Goal: Task Accomplishment & Management: Manage account settings

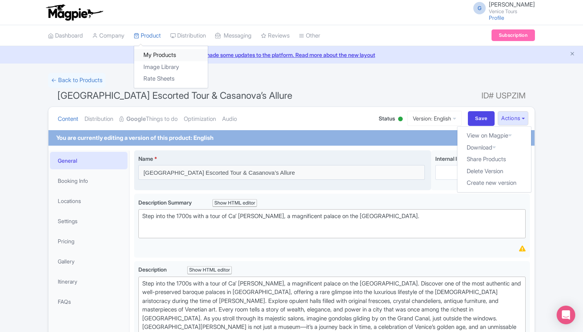
click at [165, 52] on link "My Products" at bounding box center [171, 55] width 74 height 12
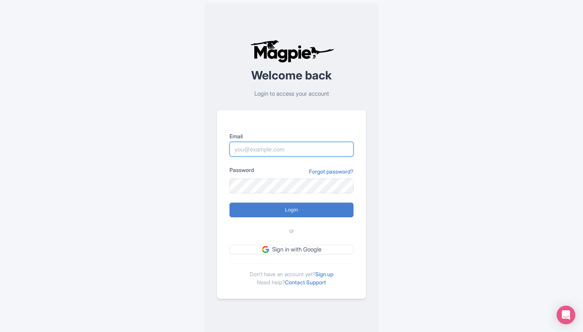
click at [254, 149] on input "Email" at bounding box center [292, 149] width 124 height 15
type input "[EMAIL_ADDRESS][DOMAIN_NAME]"
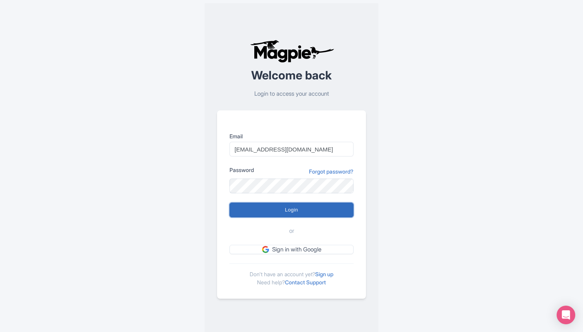
click at [270, 211] on input "Login" at bounding box center [292, 210] width 124 height 15
type input "Logging in..."
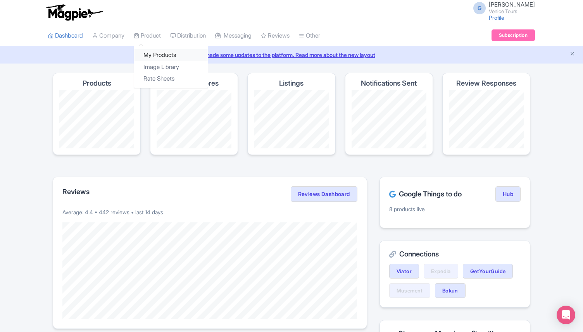
click at [160, 57] on link "My Products" at bounding box center [171, 55] width 74 height 12
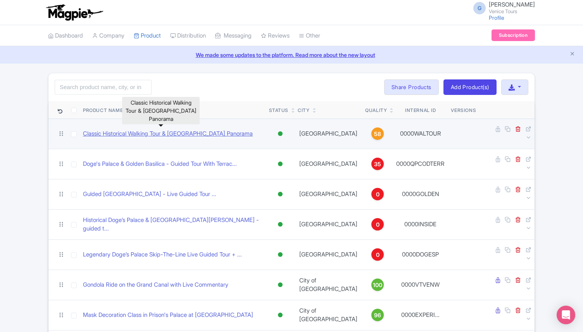
click at [175, 129] on link "Classic Historical Walking Tour & Rialto Bridge Panorama" at bounding box center [168, 133] width 170 height 9
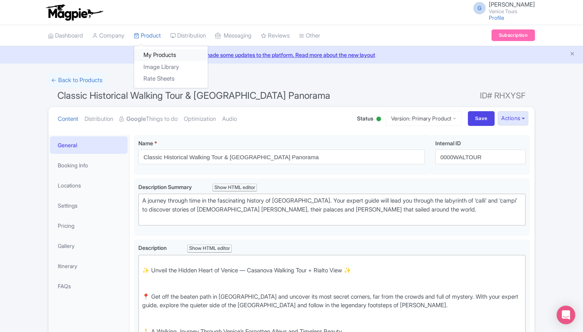
click at [154, 56] on link "My Products" at bounding box center [171, 55] width 74 height 12
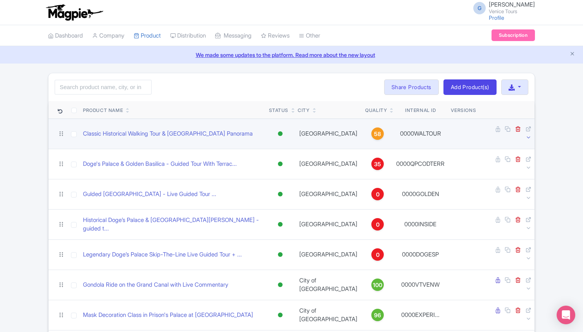
click at [531, 135] on icon at bounding box center [529, 138] width 6 height 6
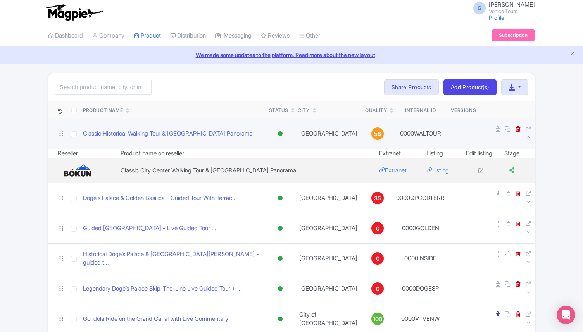
click at [531, 135] on icon at bounding box center [529, 138] width 6 height 6
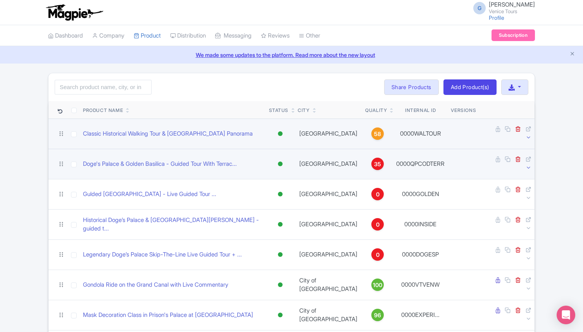
click at [526, 165] on icon at bounding box center [529, 168] width 6 height 6
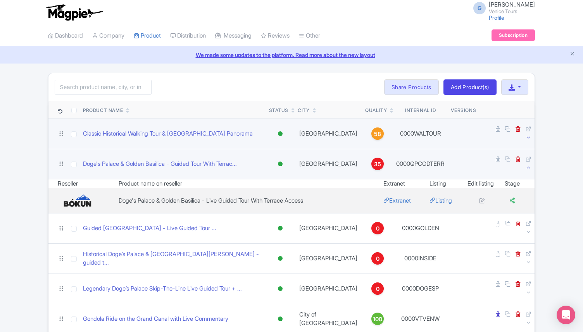
click at [526, 165] on icon at bounding box center [529, 168] width 6 height 6
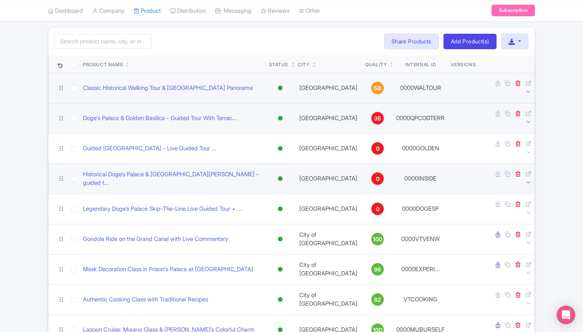
scroll to position [53, 0]
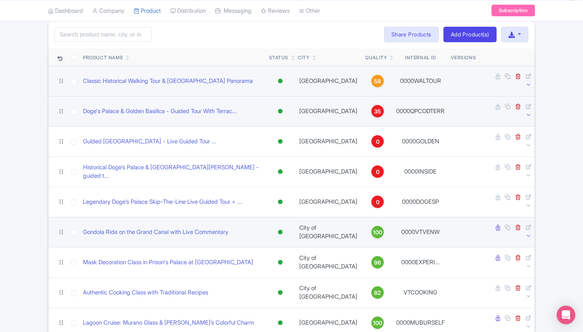
click at [526, 233] on icon at bounding box center [529, 236] width 6 height 6
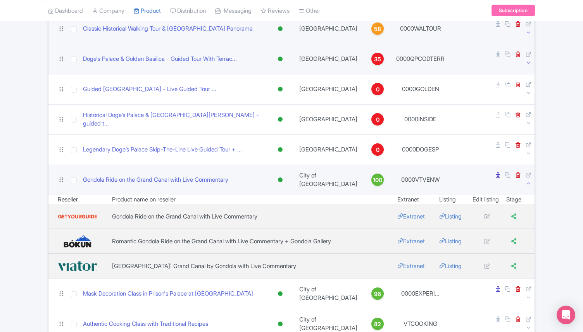
scroll to position [122, 0]
